Goal: Task Accomplishment & Management: Manage account settings

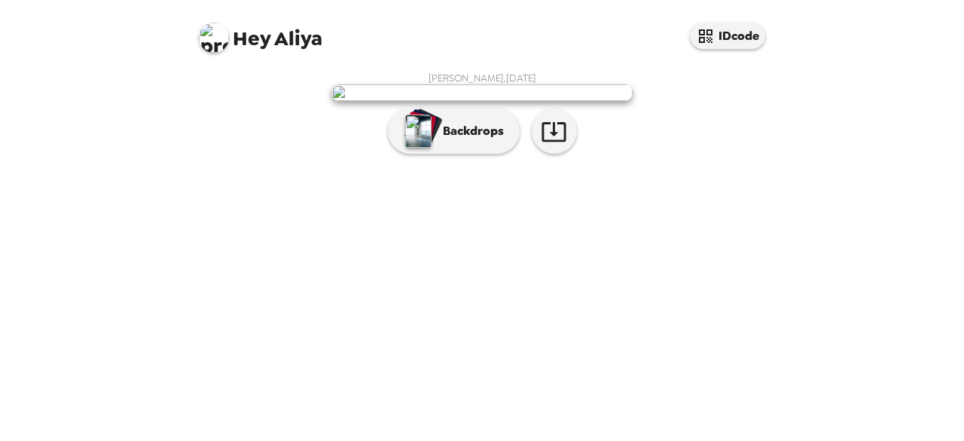
scroll to position [102, 0]
click at [549, 145] on icon "button" at bounding box center [554, 131] width 26 height 26
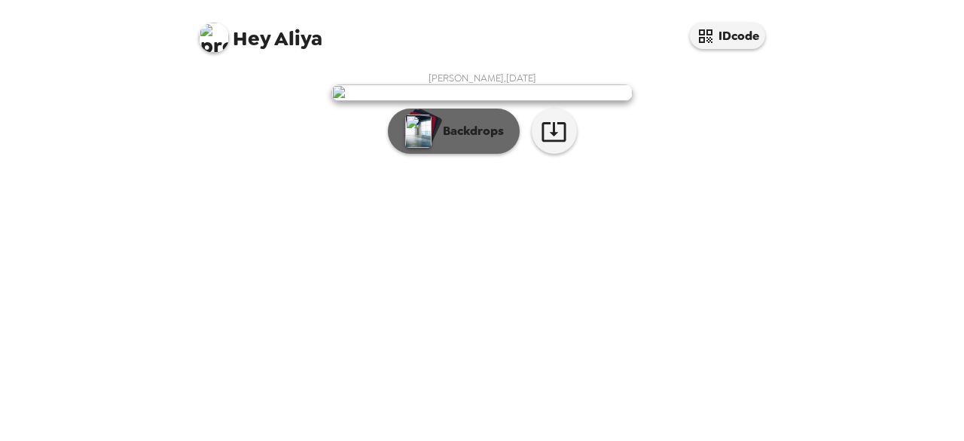
click at [410, 148] on img "button" at bounding box center [418, 131] width 26 height 33
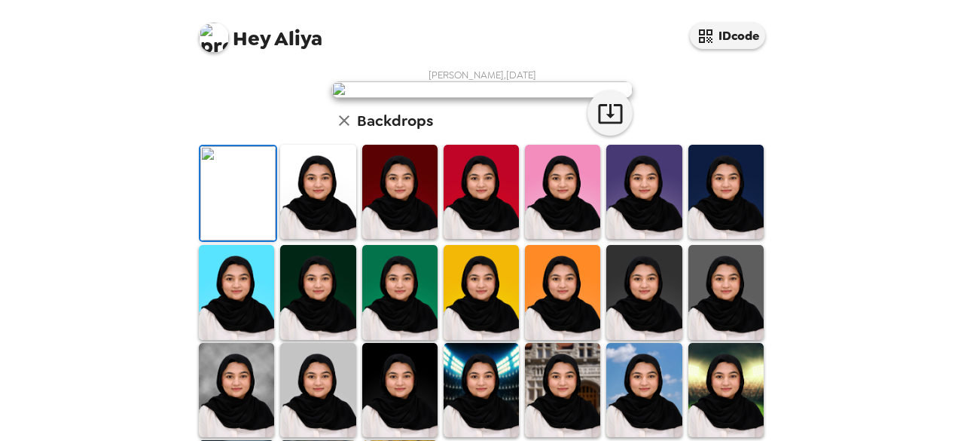
scroll to position [0, 0]
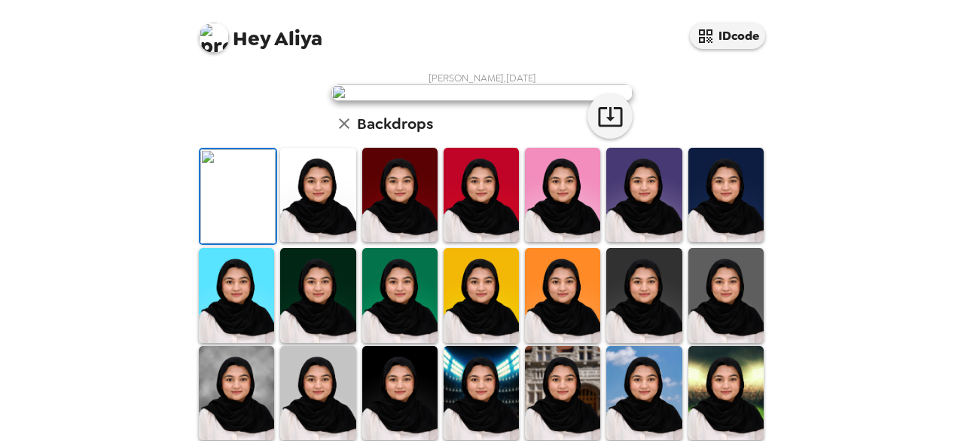
click at [848, 209] on div "Hey Aliya IDcode Aliya Hammad , 10-01-2024 Backdrops" at bounding box center [482, 220] width 964 height 441
